Goal: Complete application form

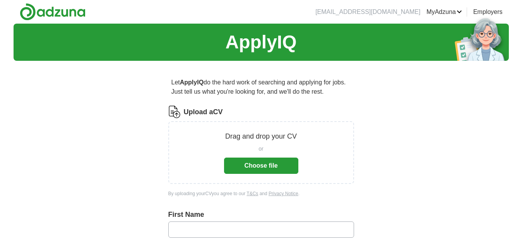
click at [257, 164] on button "Choose file" at bounding box center [261, 166] width 74 height 16
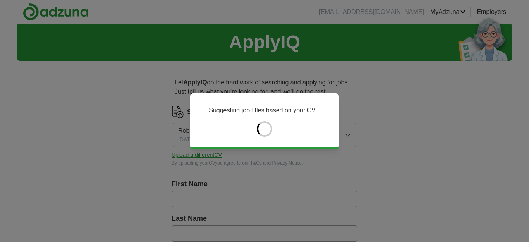
type input "***"
type input "********"
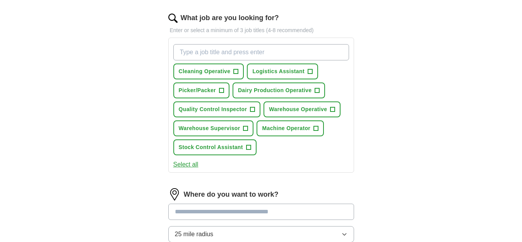
scroll to position [249, 0]
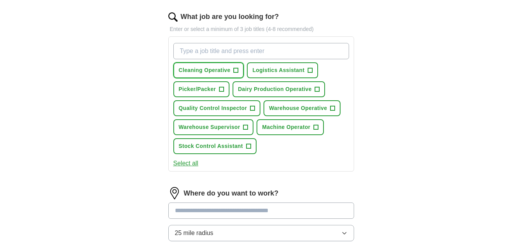
click at [222, 69] on span "Cleaning Operative" at bounding box center [205, 70] width 52 height 8
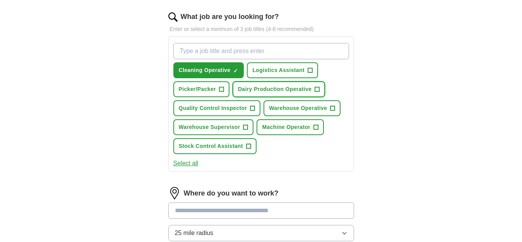
click at [272, 87] on span "Dairy Production Operative" at bounding box center [275, 89] width 74 height 8
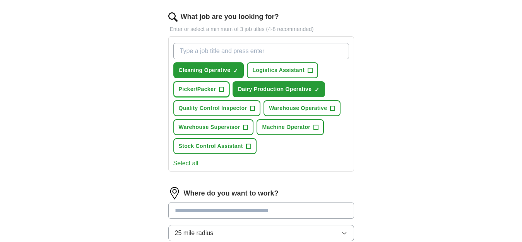
click at [208, 89] on span "Picker/Packer" at bounding box center [197, 89] width 37 height 8
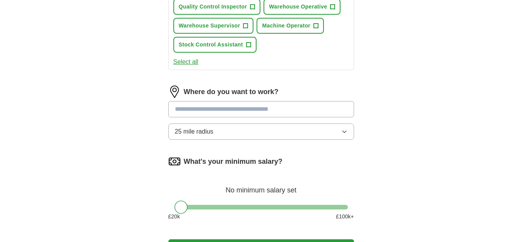
scroll to position [354, 0]
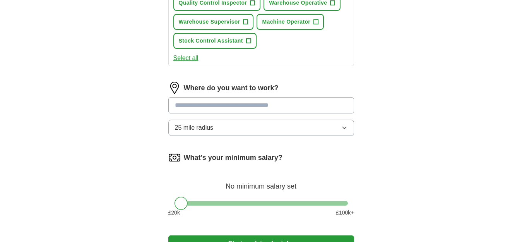
click at [344, 128] on icon "button" at bounding box center [344, 128] width 3 height 2
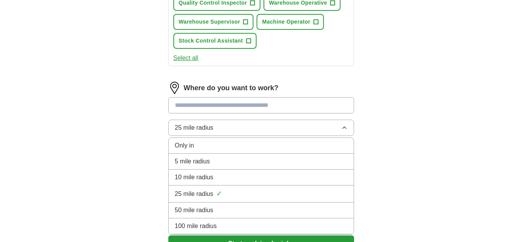
click at [303, 159] on div "5 mile radius" at bounding box center [261, 161] width 173 height 9
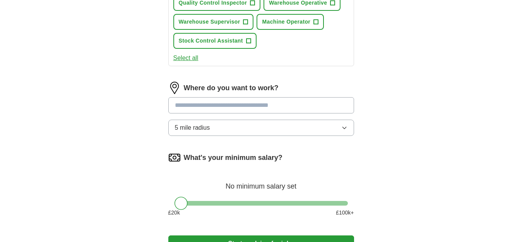
click at [269, 108] on input at bounding box center [261, 105] width 186 height 16
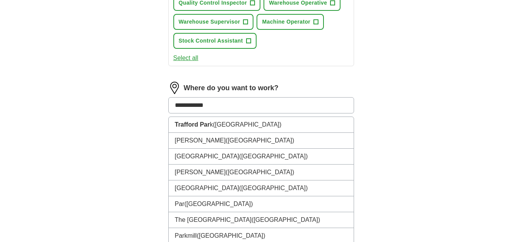
type input "**********"
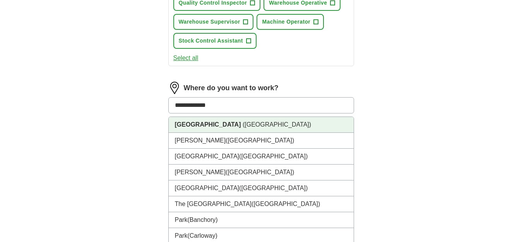
click at [248, 125] on span "([GEOGRAPHIC_DATA])" at bounding box center [277, 124] width 69 height 7
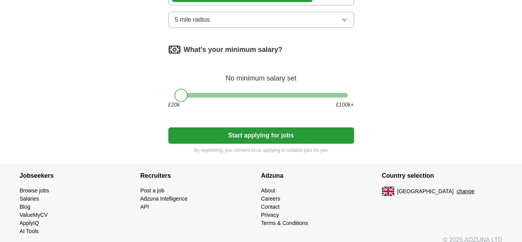
scroll to position [473, 0]
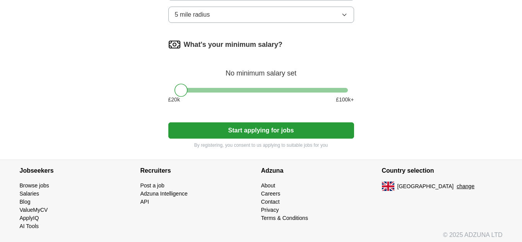
click at [263, 132] on button "Start applying for jobs" at bounding box center [261, 130] width 186 height 16
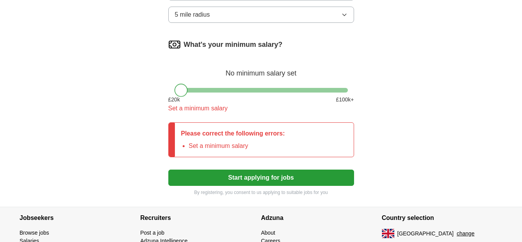
click at [182, 89] on div at bounding box center [181, 90] width 13 height 13
click at [290, 137] on div "Please correct the following errors: Set a minimum salary" at bounding box center [233, 140] width 117 height 34
click at [182, 93] on div at bounding box center [181, 90] width 13 height 13
click at [213, 87] on div "What's your minimum salary? No minimum salary set £ 20 k £ 100 k+ Set a minimum…" at bounding box center [261, 78] width 186 height 81
click at [195, 108] on div "Set a minimum salary" at bounding box center [261, 108] width 186 height 9
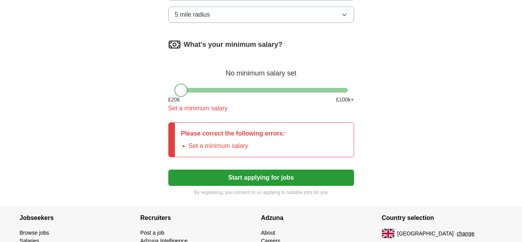
click at [189, 144] on li "Set a minimum salary" at bounding box center [237, 145] width 96 height 9
click at [210, 132] on p "Please correct the following errors:" at bounding box center [233, 133] width 104 height 9
click at [247, 177] on button "Start applying for jobs" at bounding box center [261, 178] width 186 height 16
click at [179, 89] on div at bounding box center [181, 90] width 13 height 13
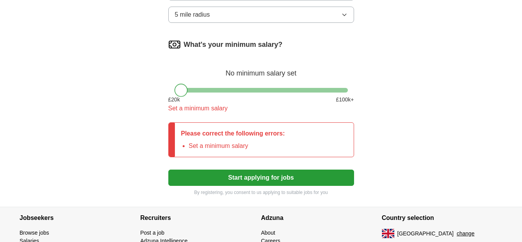
click at [179, 89] on div at bounding box center [181, 90] width 13 height 13
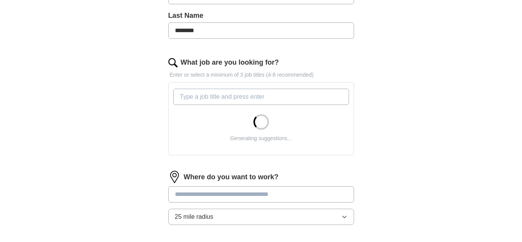
scroll to position [205, 0]
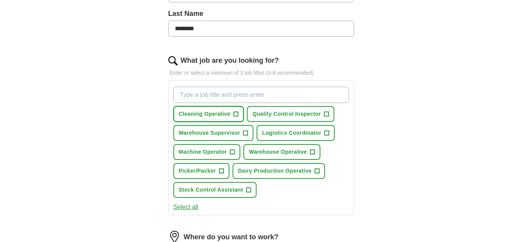
click at [204, 111] on span "Cleaning Operative" at bounding box center [205, 114] width 52 height 8
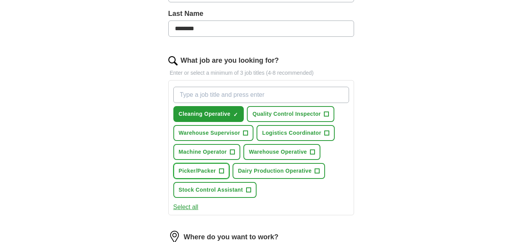
click at [208, 170] on span "Picker/Packer" at bounding box center [197, 171] width 37 height 8
click at [269, 170] on span "Dairy Production Operative" at bounding box center [275, 171] width 74 height 8
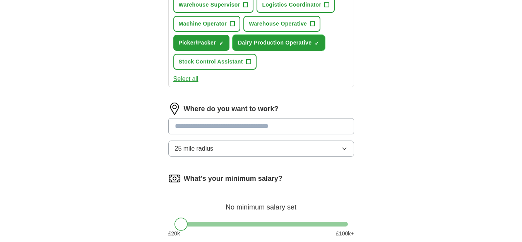
scroll to position [343, 0]
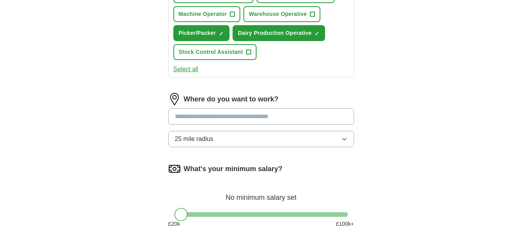
click at [248, 116] on input at bounding box center [261, 116] width 186 height 16
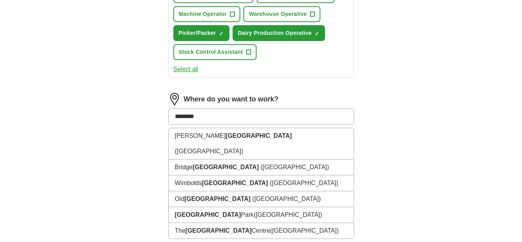
type input "********"
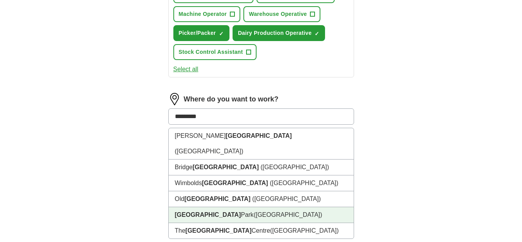
click at [254, 211] on span "([GEOGRAPHIC_DATA])" at bounding box center [288, 214] width 69 height 7
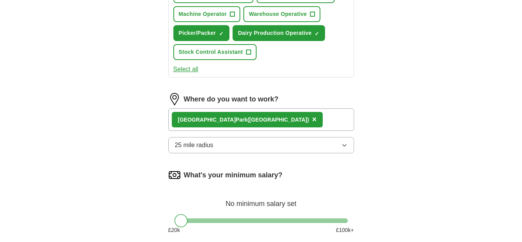
click at [342, 144] on icon "button" at bounding box center [344, 145] width 6 height 6
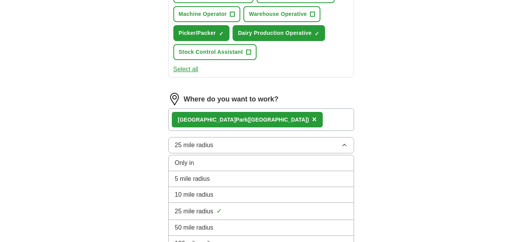
click at [247, 177] on div "5 mile radius" at bounding box center [261, 178] width 173 height 9
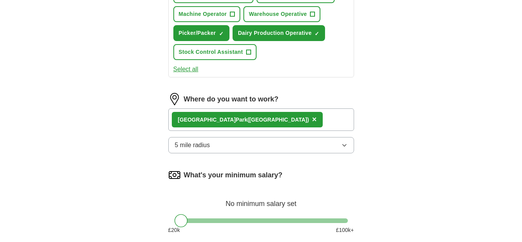
click at [181, 218] on div at bounding box center [181, 220] width 13 height 13
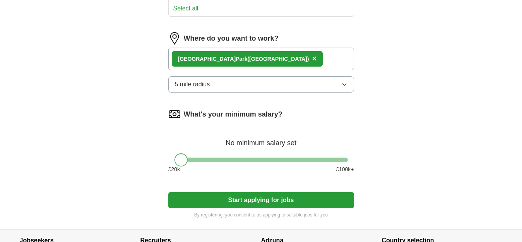
scroll to position [407, 0]
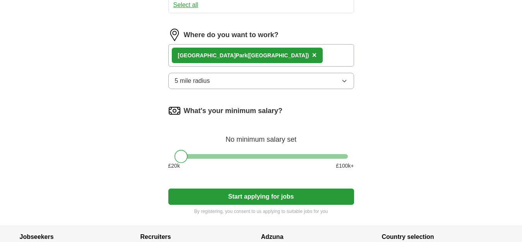
click at [183, 153] on div at bounding box center [181, 156] width 13 height 13
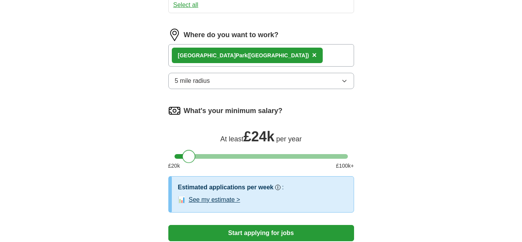
click at [188, 154] on div at bounding box center [261, 156] width 173 height 5
click at [188, 154] on div at bounding box center [188, 156] width 13 height 13
click at [221, 196] on button "See my estimate >" at bounding box center [214, 199] width 51 height 9
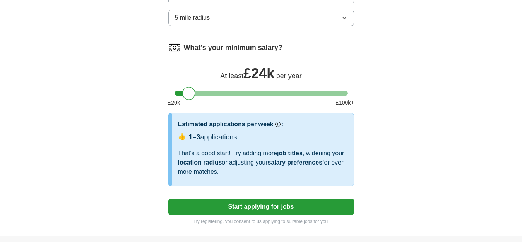
scroll to position [471, 0]
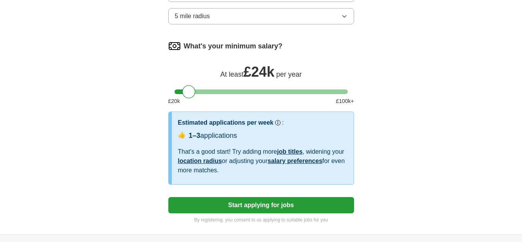
click at [277, 202] on button "Start applying for jobs" at bounding box center [261, 205] width 186 height 16
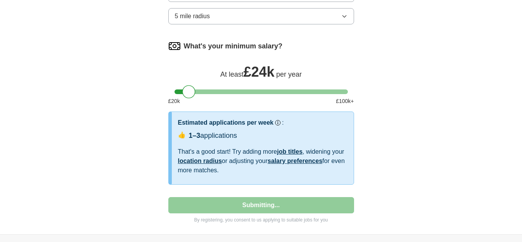
select select "**"
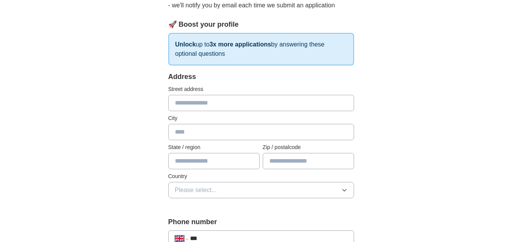
scroll to position [0, 0]
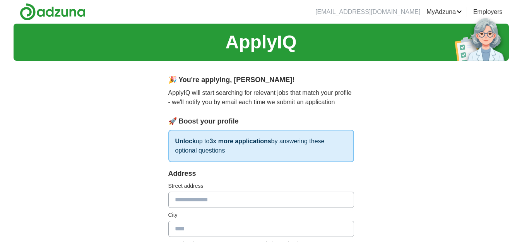
click at [277, 203] on input "text" at bounding box center [261, 200] width 186 height 16
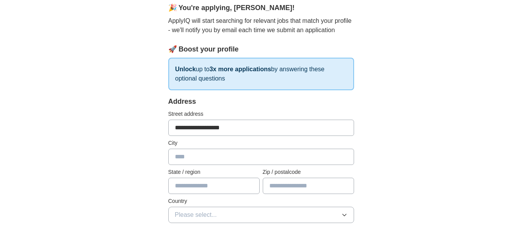
scroll to position [78, 0]
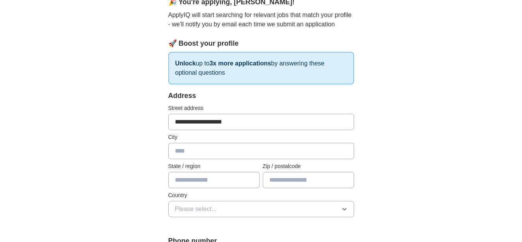
type input "**********"
type input "*******"
type input "**********"
type input "*******"
click at [343, 207] on icon "button" at bounding box center [344, 209] width 6 height 6
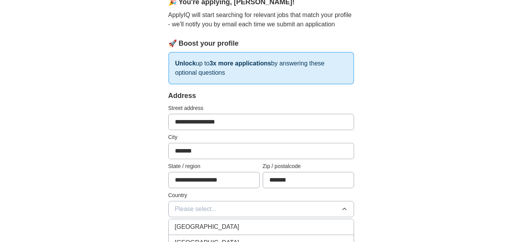
click at [296, 227] on div "[GEOGRAPHIC_DATA]" at bounding box center [261, 226] width 173 height 9
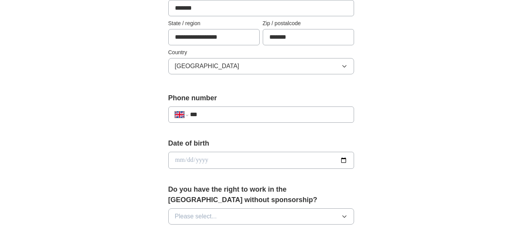
scroll to position [225, 0]
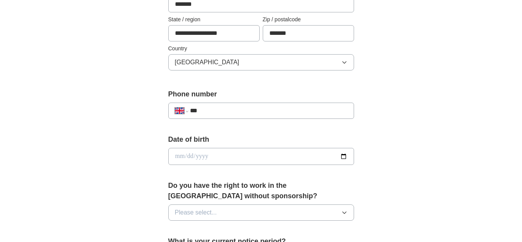
click at [226, 112] on input "***" at bounding box center [268, 110] width 157 height 9
type input "**********"
click at [223, 157] on input "date" at bounding box center [261, 156] width 186 height 17
click at [191, 154] on input "date" at bounding box center [261, 156] width 186 height 17
click at [235, 157] on input "date" at bounding box center [261, 156] width 186 height 17
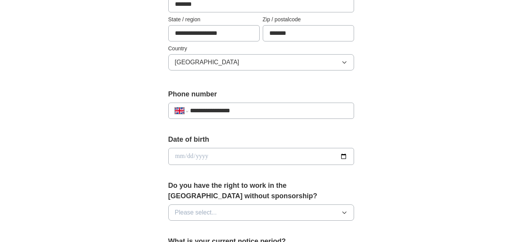
click at [181, 154] on input "date" at bounding box center [261, 156] width 186 height 17
click at [218, 157] on input "date" at bounding box center [261, 156] width 186 height 17
click at [190, 155] on input "date" at bounding box center [261, 156] width 186 height 17
click at [205, 155] on input "date" at bounding box center [261, 156] width 186 height 17
type input "**********"
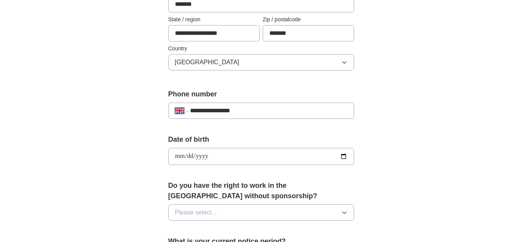
click at [345, 208] on button "Please select..." at bounding box center [261, 212] width 186 height 16
click at [292, 227] on div "Yes" at bounding box center [261, 230] width 173 height 9
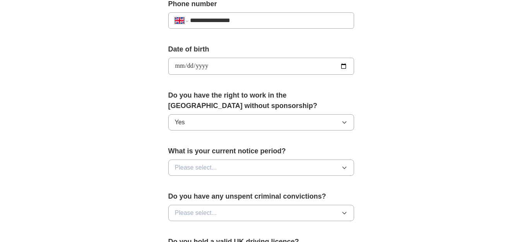
scroll to position [320, 0]
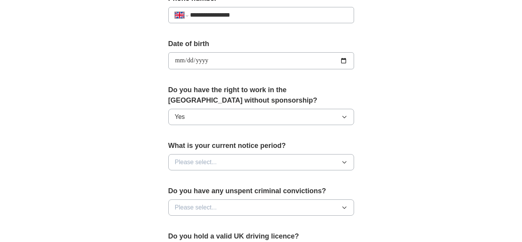
click at [343, 162] on icon "button" at bounding box center [344, 162] width 3 height 2
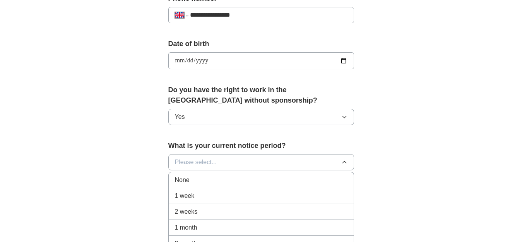
click at [276, 179] on div "None" at bounding box center [261, 179] width 173 height 9
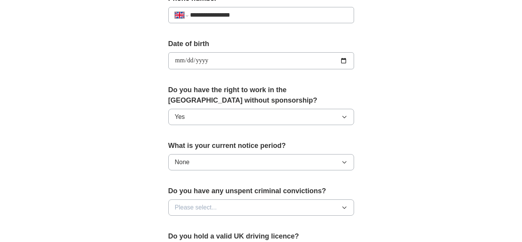
click at [342, 206] on icon "button" at bounding box center [344, 207] width 6 height 6
click at [310, 235] on li "No" at bounding box center [261, 241] width 185 height 16
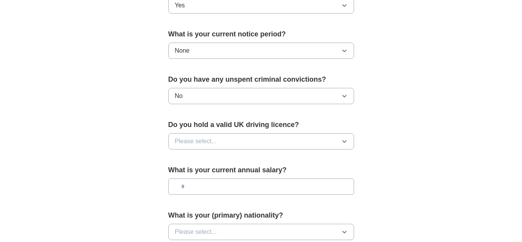
scroll to position [434, 0]
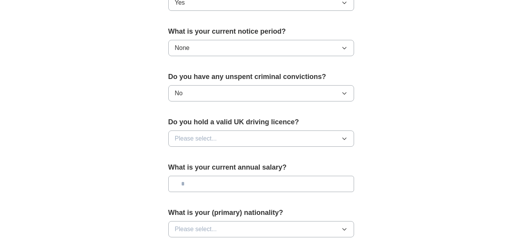
click at [343, 139] on icon "button" at bounding box center [344, 139] width 3 height 2
click at [279, 176] on div "No" at bounding box center [261, 172] width 173 height 9
click at [279, 183] on input "text" at bounding box center [261, 184] width 186 height 16
type input "**"
click at [343, 228] on icon "button" at bounding box center [344, 229] width 6 height 6
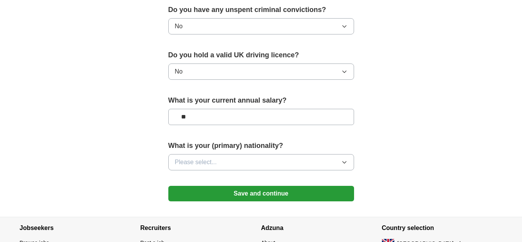
scroll to position [504, 0]
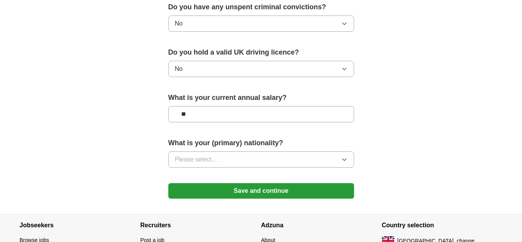
click at [341, 158] on icon "button" at bounding box center [344, 159] width 6 height 6
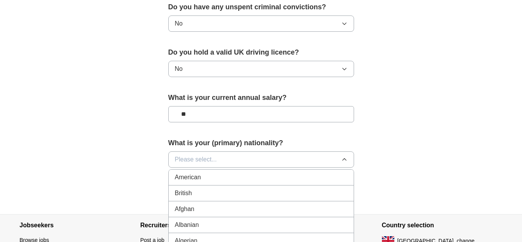
click at [286, 190] on div "British" at bounding box center [261, 193] width 173 height 9
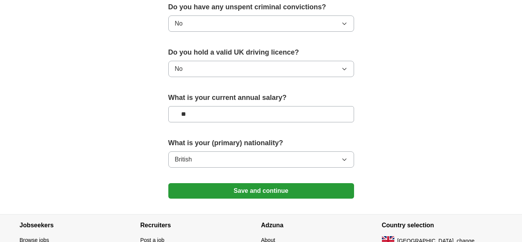
click at [285, 189] on button "Save and continue" at bounding box center [261, 190] width 186 height 15
